Goal: Information Seeking & Learning: Understand process/instructions

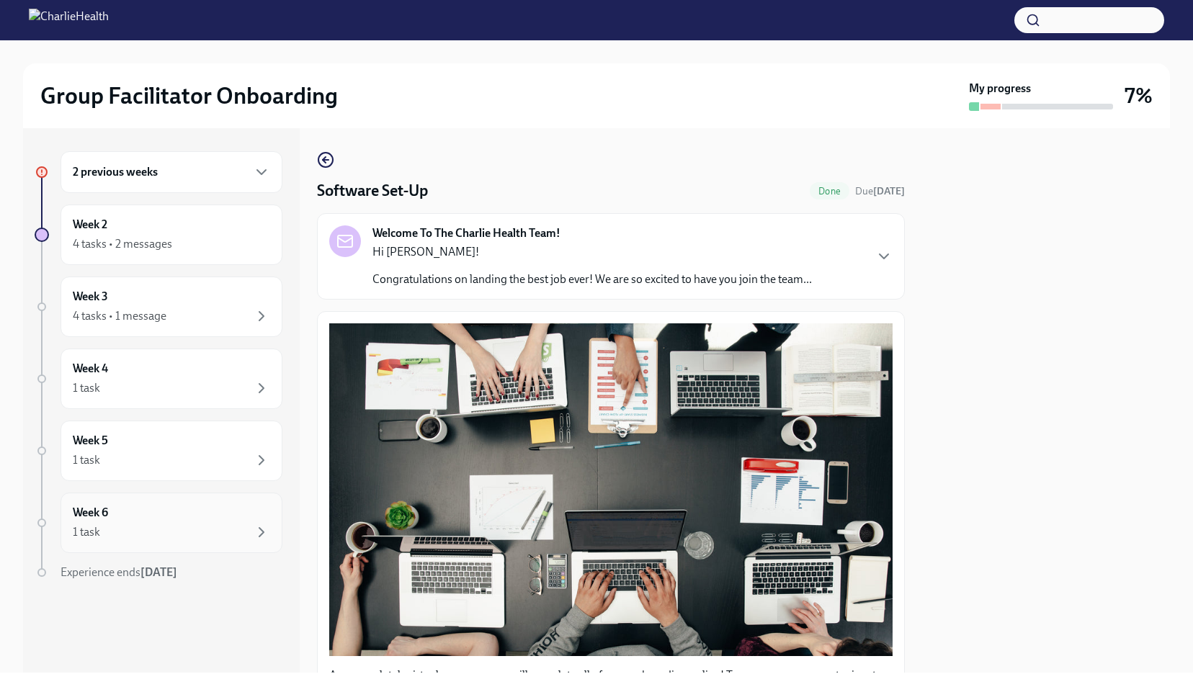
click at [153, 527] on div "1 task" at bounding box center [171, 532] width 197 height 17
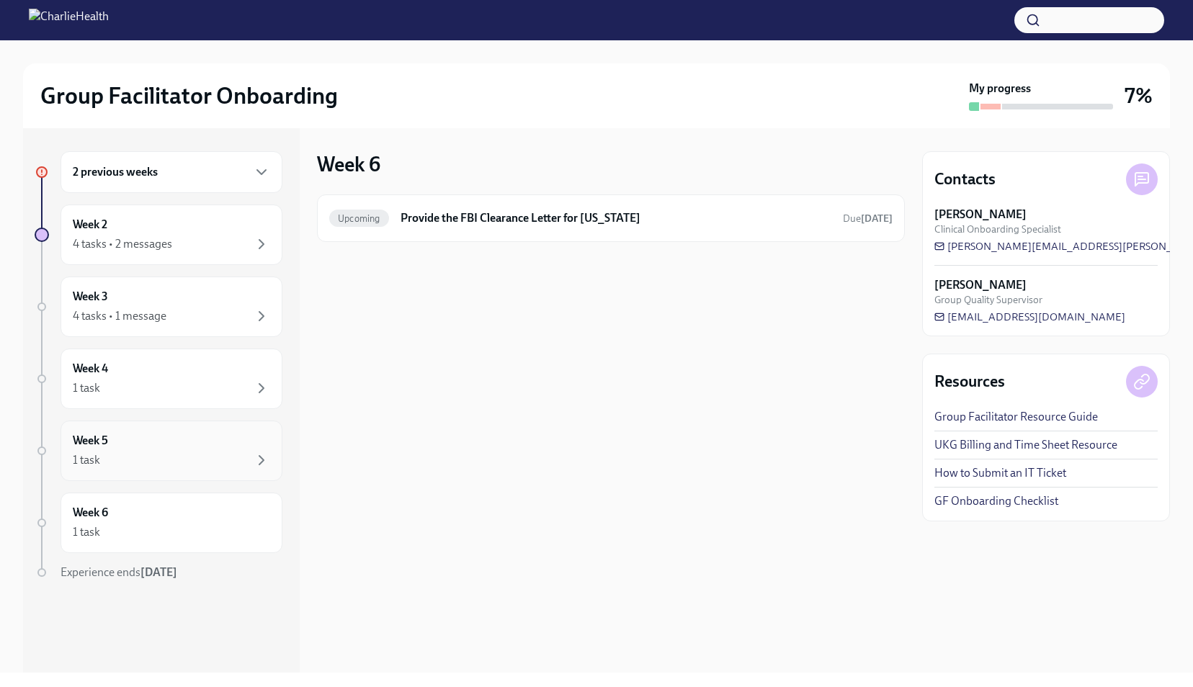
click at [150, 460] on div "1 task" at bounding box center [171, 460] width 197 height 17
click at [151, 390] on div "1 task" at bounding box center [171, 388] width 197 height 17
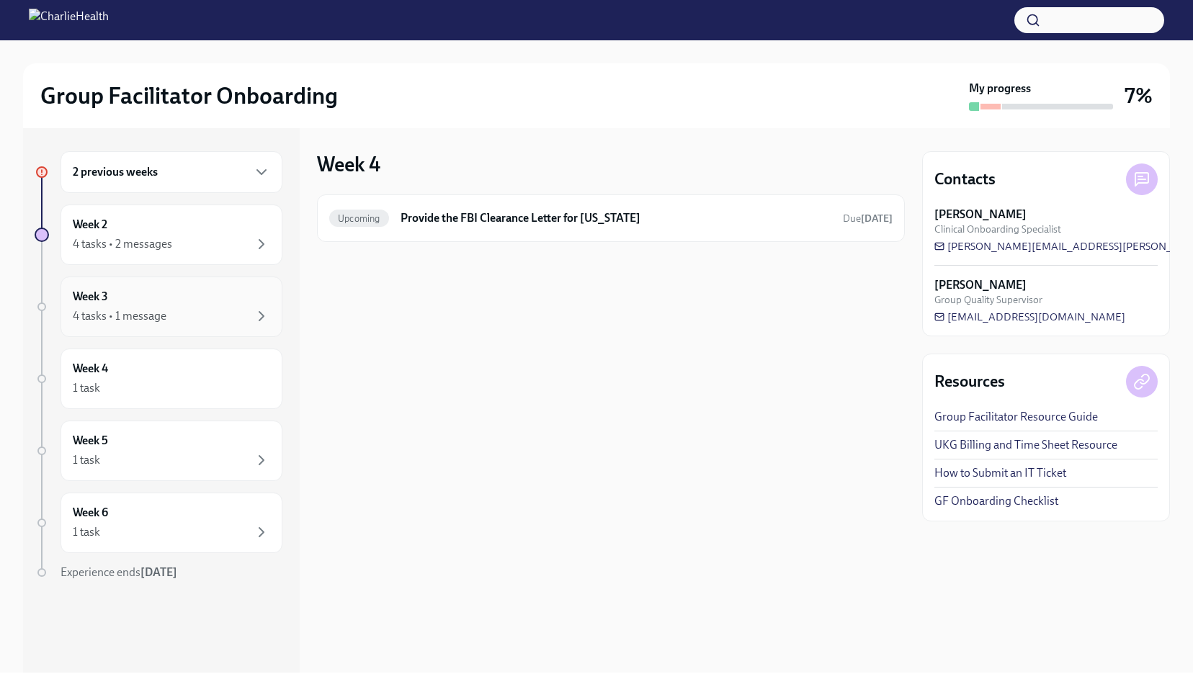
click at [151, 311] on div "4 tasks • 1 message" at bounding box center [120, 316] width 94 height 16
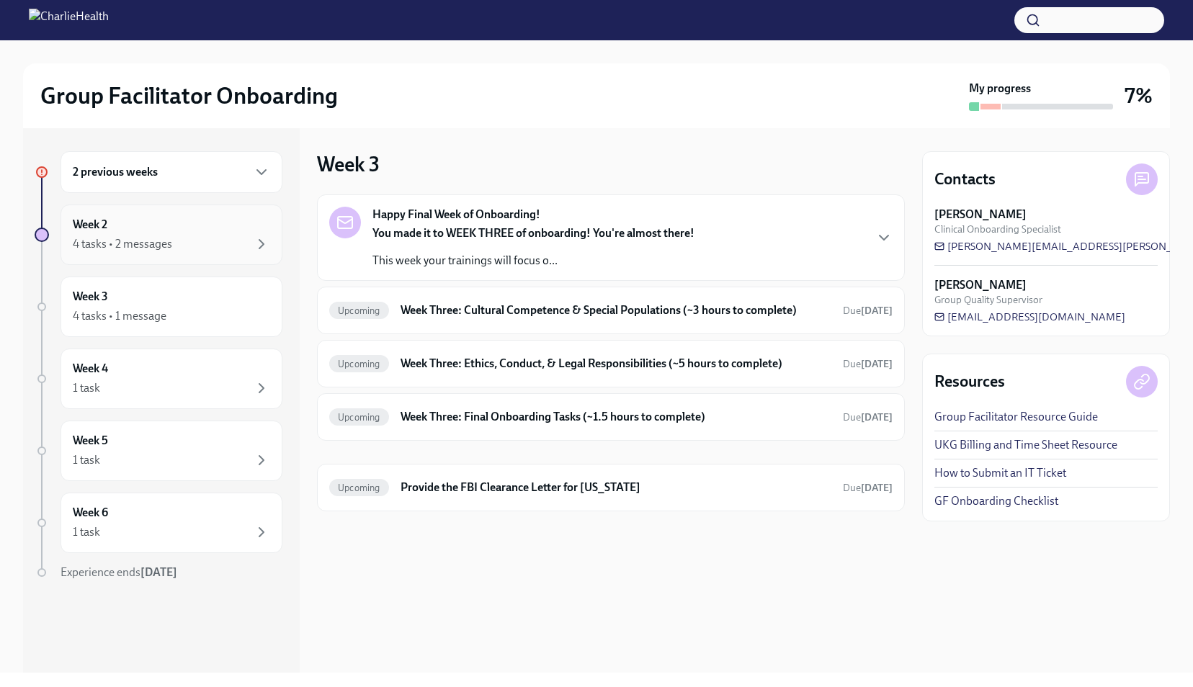
click at [140, 238] on div "4 tasks • 2 messages" at bounding box center [122, 244] width 99 height 16
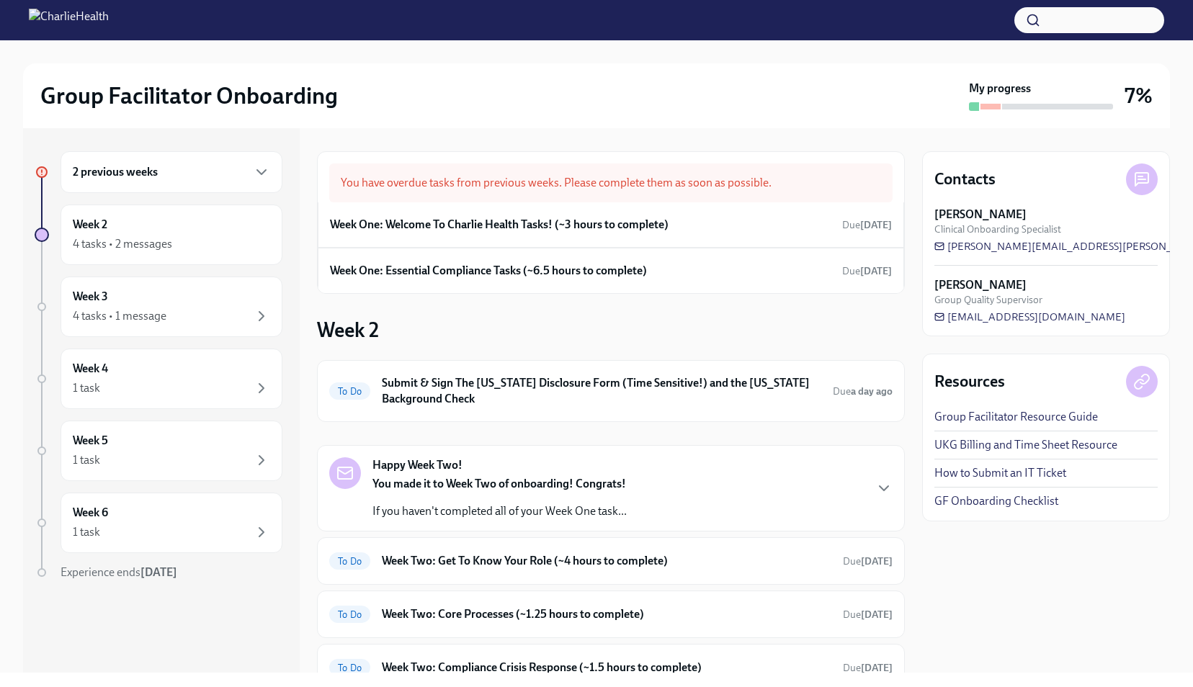
click at [132, 183] on div "2 previous weeks" at bounding box center [172, 172] width 222 height 42
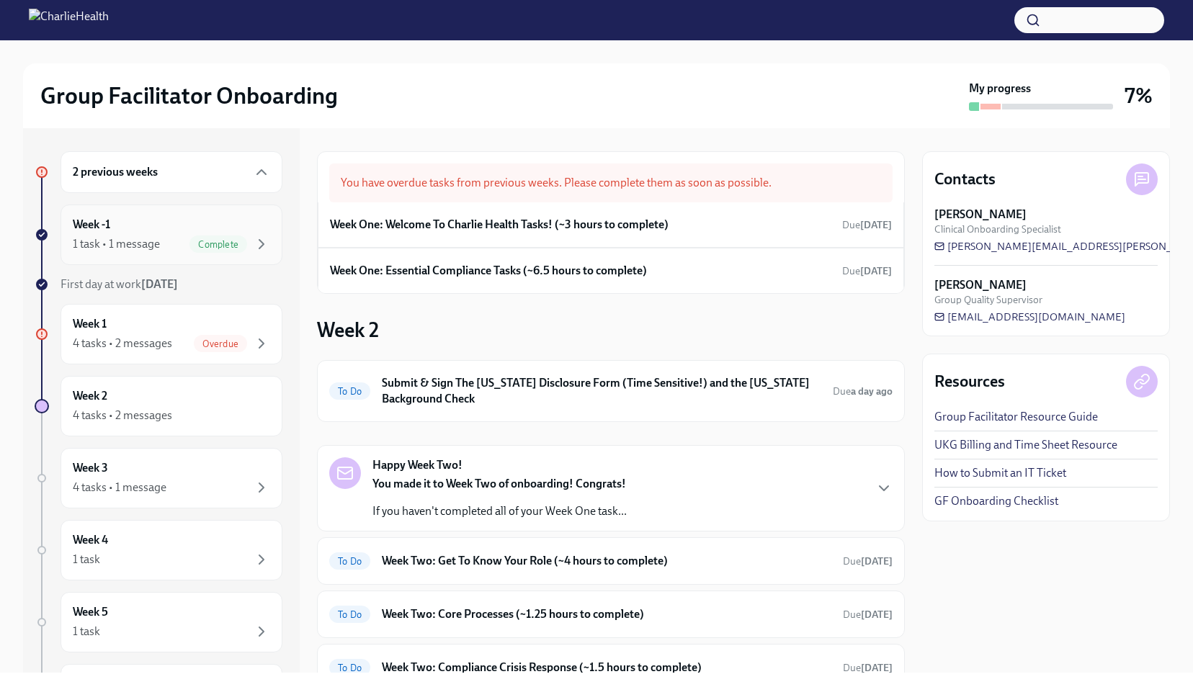
click at [171, 241] on div "1 task • 1 message Complete" at bounding box center [171, 244] width 197 height 17
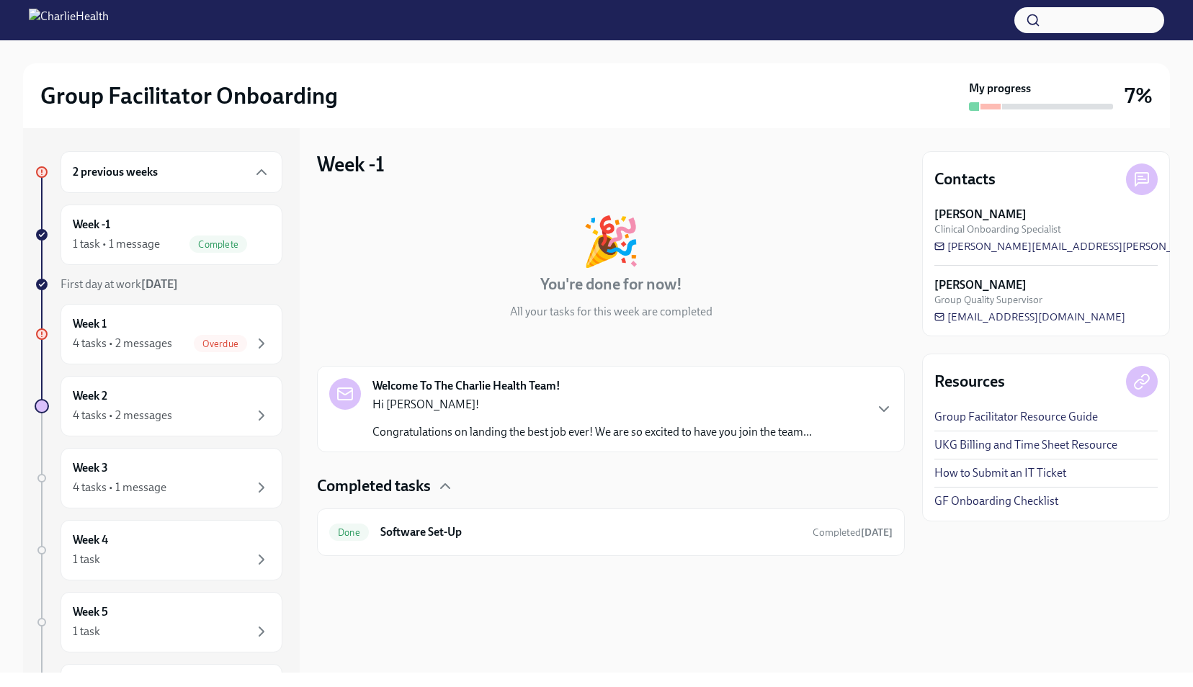
click at [607, 407] on p "Hi [PERSON_NAME]!" at bounding box center [593, 405] width 440 height 16
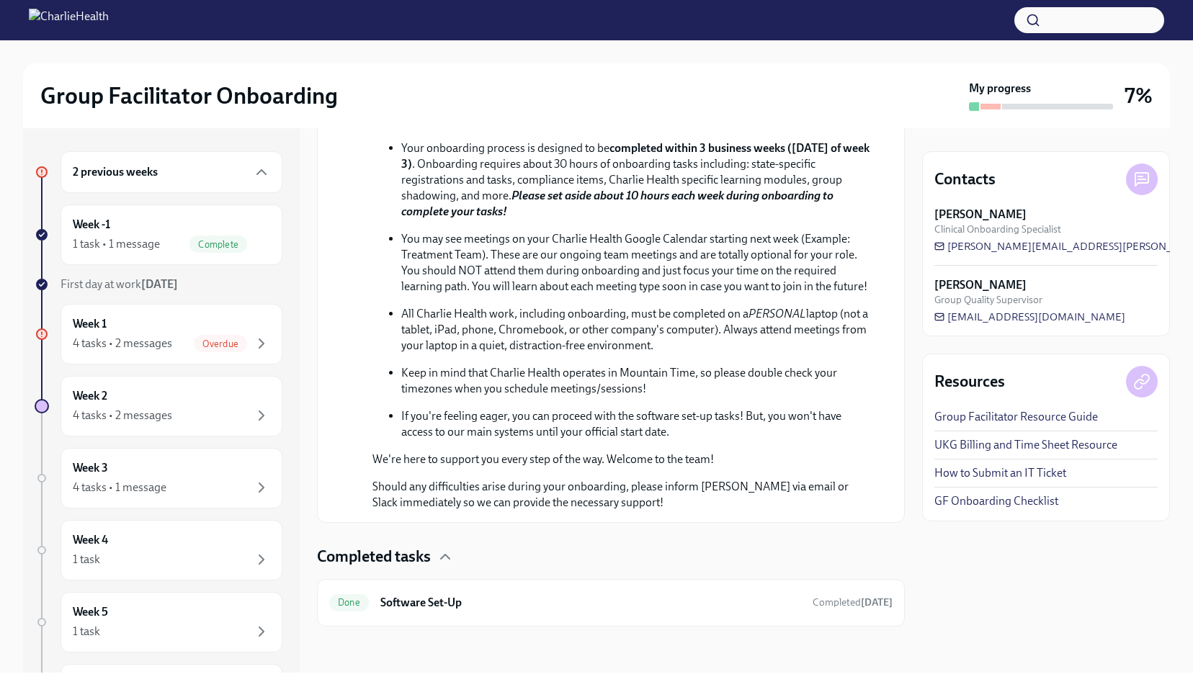
scroll to position [619, 0]
click at [1030, 251] on span "[PERSON_NAME][EMAIL_ADDRESS][PERSON_NAME][DOMAIN_NAME]" at bounding box center [1115, 246] width 360 height 14
drag, startPoint x: 1105, startPoint y: 244, endPoint x: 1034, endPoint y: 241, distance: 71.4
click at [1034, 241] on div "[PERSON_NAME] Clinical Onboarding Specialist [PERSON_NAME][EMAIL_ADDRESS][PERSO…" at bounding box center [1046, 230] width 223 height 47
click at [1136, 191] on div at bounding box center [1142, 180] width 32 height 32
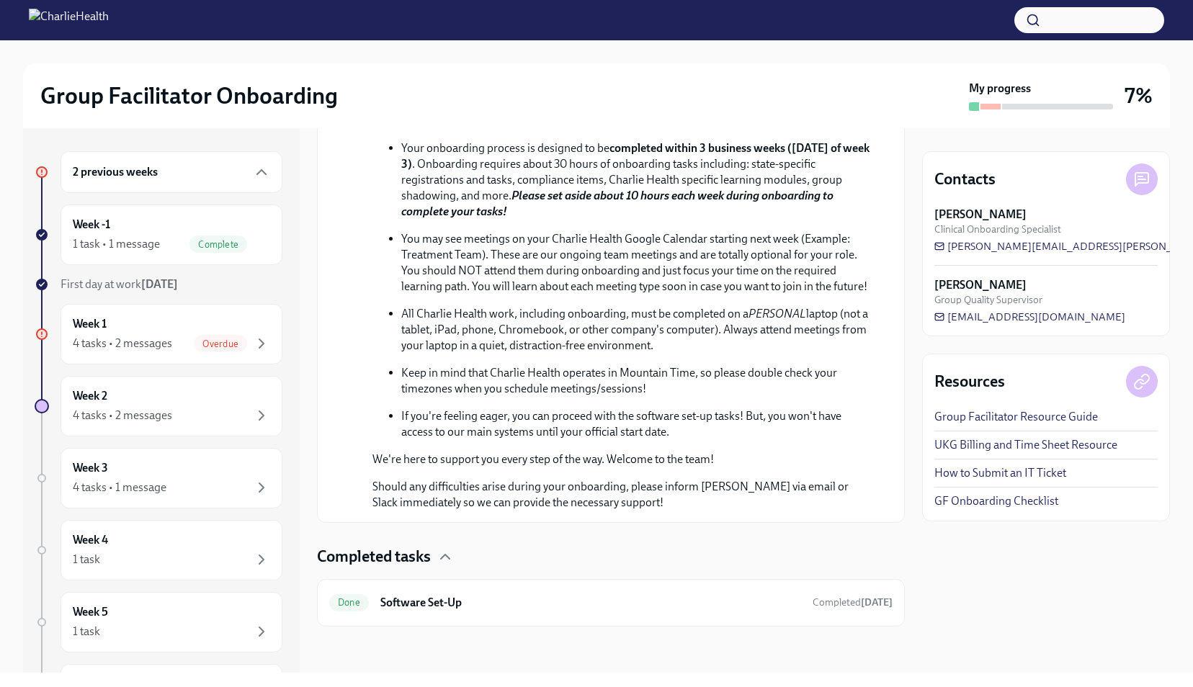
click at [1140, 177] on icon at bounding box center [1141, 179] width 17 height 17
click at [1001, 121] on div "Group Facilitator Onboarding My progress 7%" at bounding box center [596, 95] width 1147 height 65
click at [1143, 179] on icon at bounding box center [1141, 179] width 7 height 0
drag, startPoint x: 1106, startPoint y: 249, endPoint x: 958, endPoint y: 246, distance: 147.7
click at [958, 246] on div "[PERSON_NAME] Clinical Onboarding Specialist [PERSON_NAME][EMAIL_ADDRESS][PERSO…" at bounding box center [1046, 230] width 223 height 47
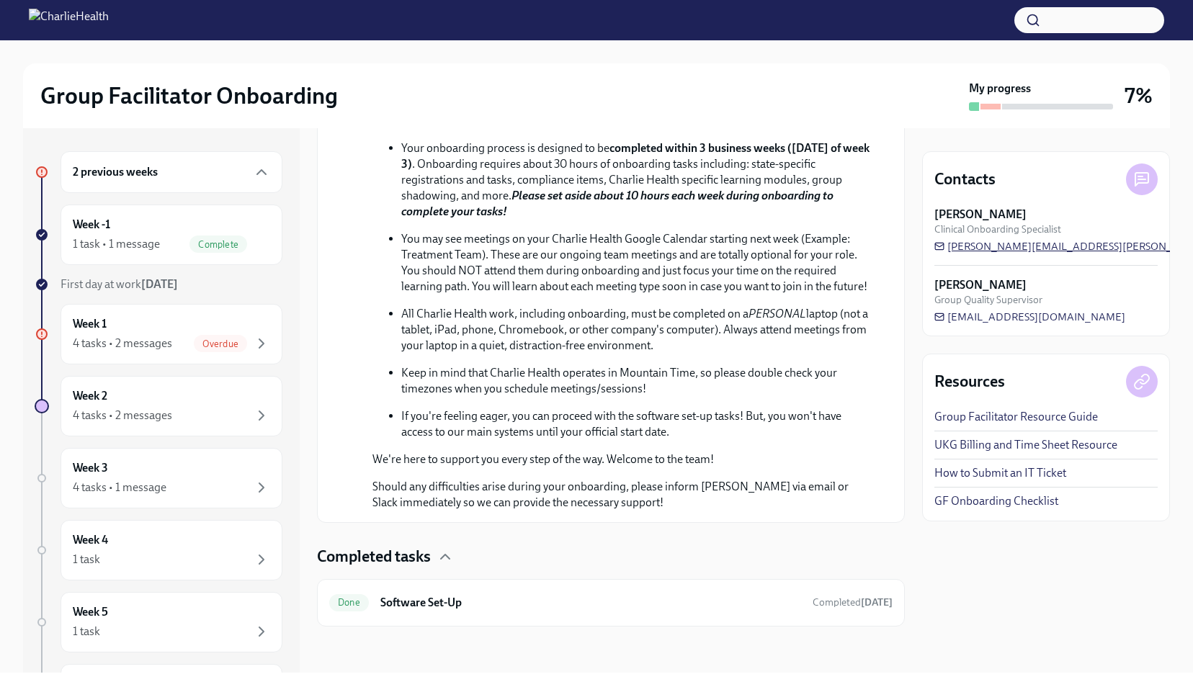
drag, startPoint x: 1106, startPoint y: 246, endPoint x: 989, endPoint y: 241, distance: 117.6
click at [989, 241] on div "[PERSON_NAME] Clinical Onboarding Specialist [PERSON_NAME][EMAIL_ADDRESS][PERSO…" at bounding box center [1046, 230] width 223 height 47
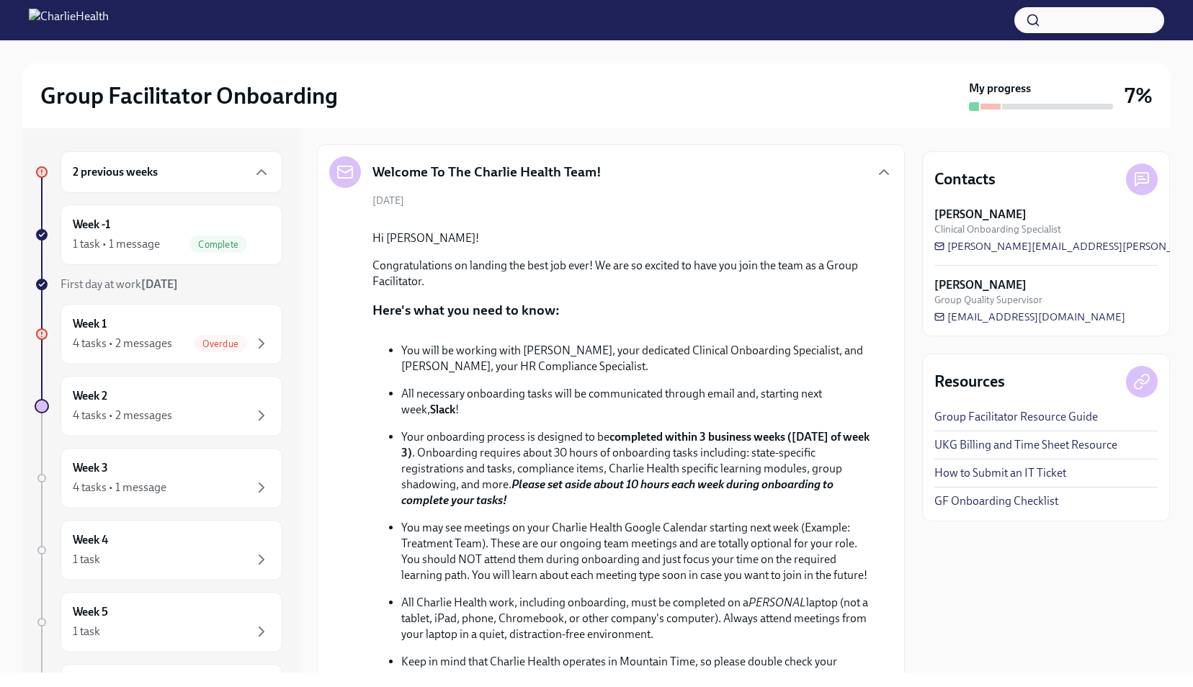
scroll to position [221, 0]
drag, startPoint x: 627, startPoint y: 293, endPoint x: 652, endPoint y: 352, distance: 64.2
click at [652, 220] on button "Zoom image" at bounding box center [621, 220] width 497 height 0
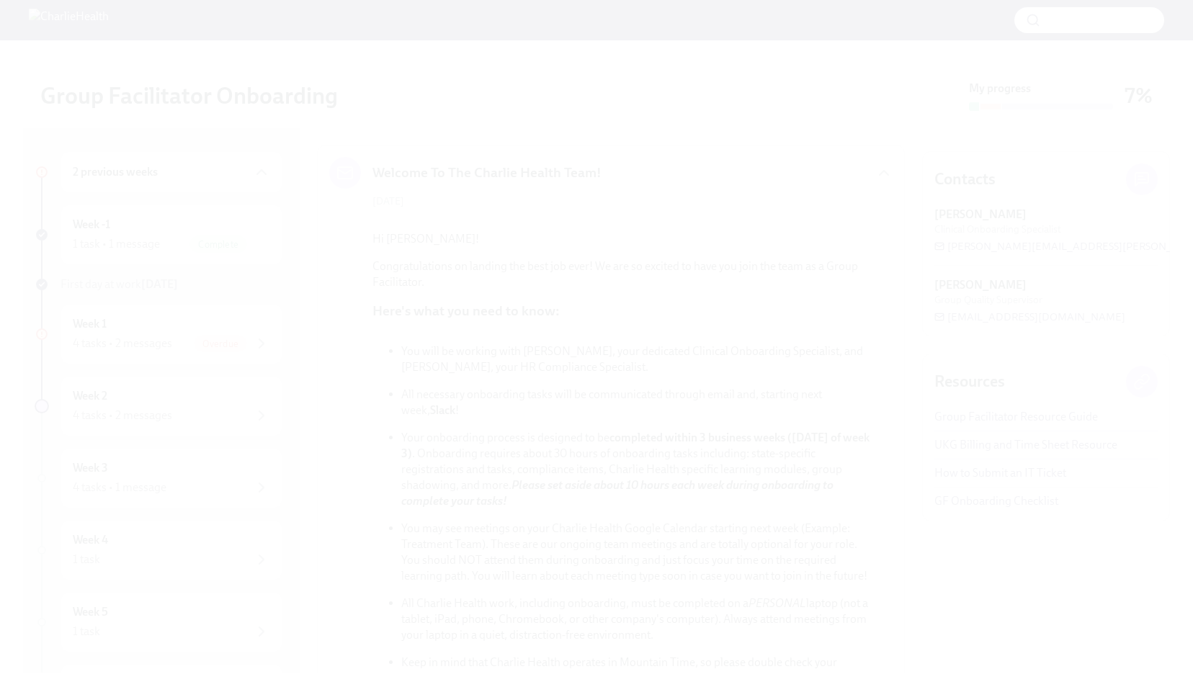
click at [759, 45] on button "Unzoom image" at bounding box center [596, 343] width 1193 height 687
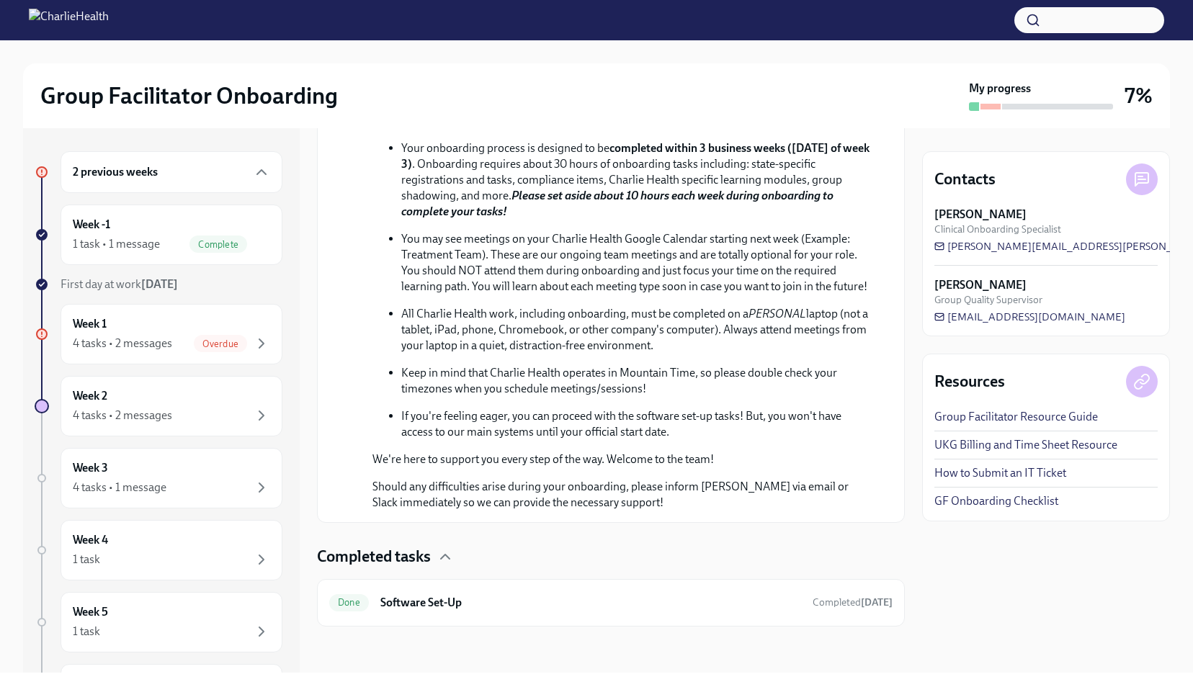
scroll to position [665, 0]
click at [469, 614] on div "Done Software Set-Up Completed [DATE]" at bounding box center [610, 603] width 563 height 23
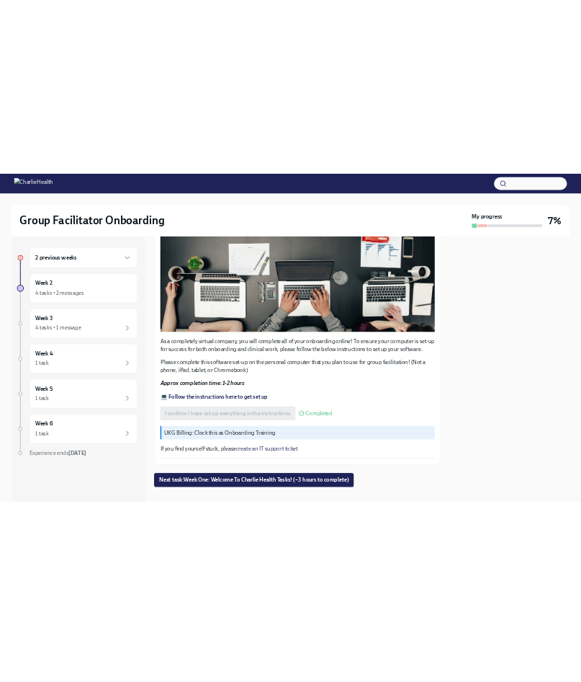
scroll to position [342, 0]
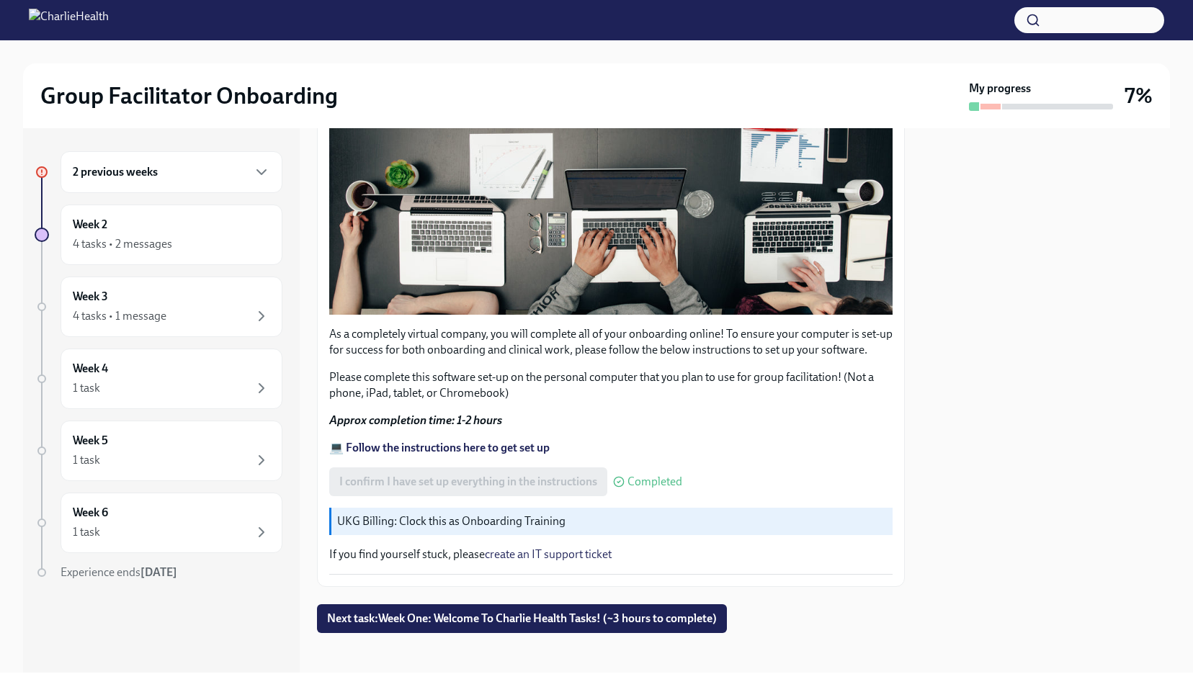
click at [496, 444] on strong "💻 Follow the instructions here to get set up" at bounding box center [439, 448] width 220 height 14
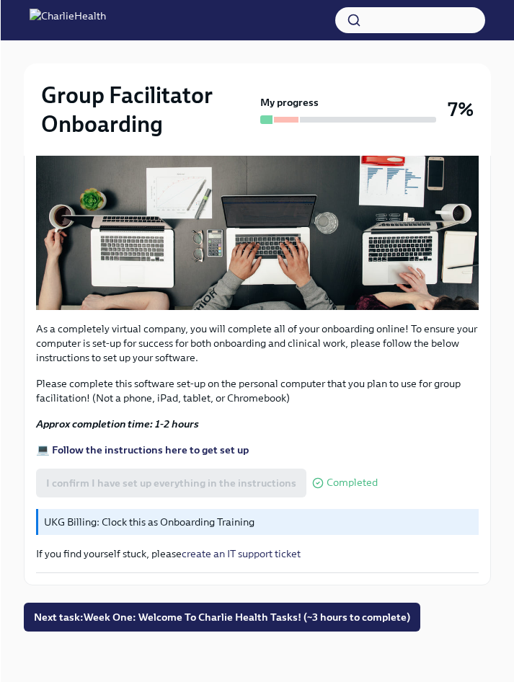
scroll to position [402, 0]
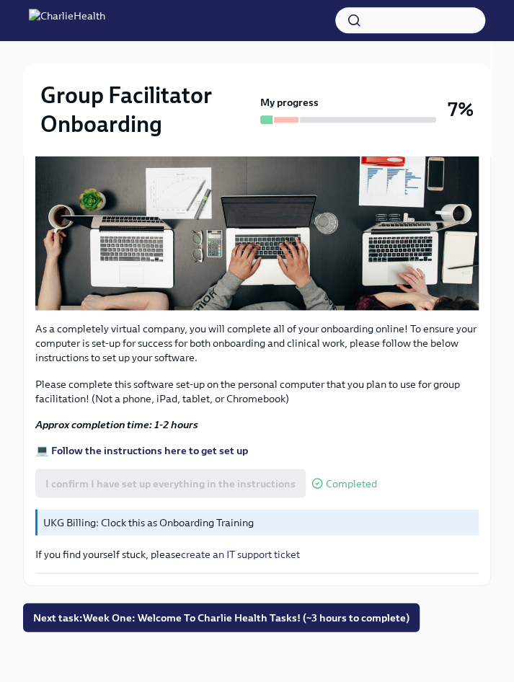
click at [259, 552] on link "create an IT support ticket" at bounding box center [240, 553] width 119 height 13
click at [199, 445] on strong "💻 Follow the instructions here to get set up" at bounding box center [141, 449] width 213 height 13
